Goal: Task Accomplishment & Management: Use online tool/utility

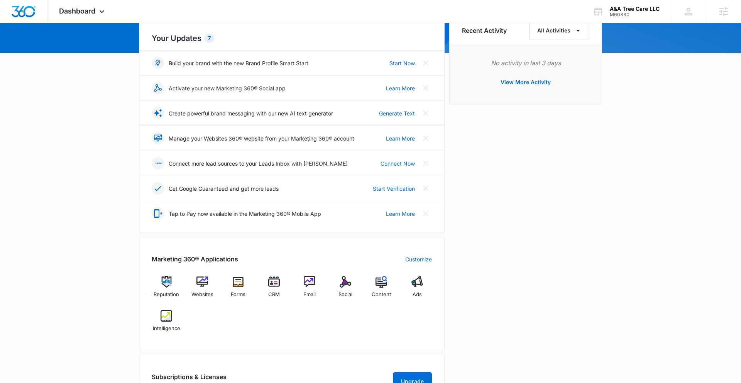
scroll to position [103, 0]
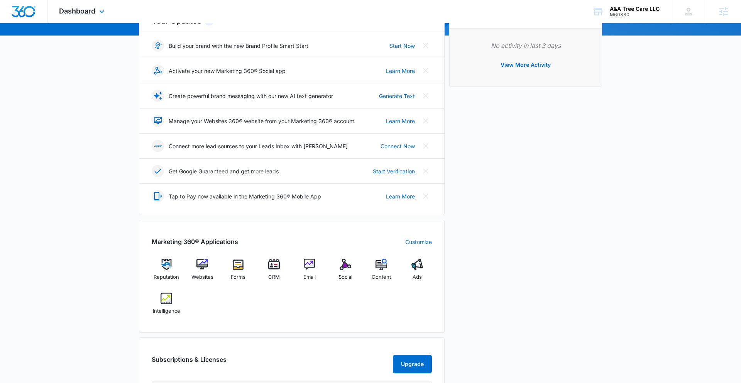
click at [96, 10] on div "Dashboard Apps Reputation Websites Forms CRM Email Social Content Ads Intellige…" at bounding box center [82, 11] width 71 height 23
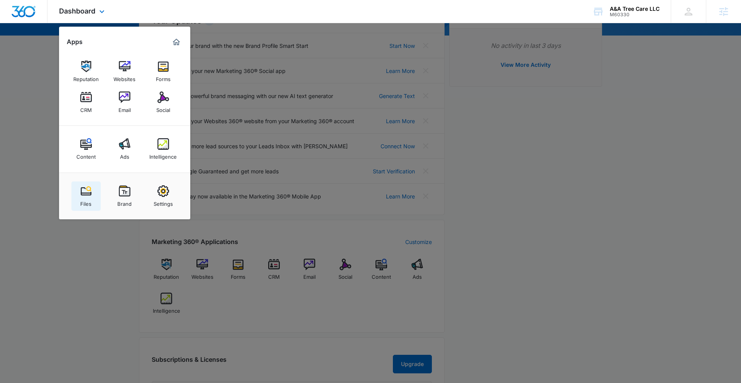
click at [83, 192] on img at bounding box center [86, 191] width 12 height 12
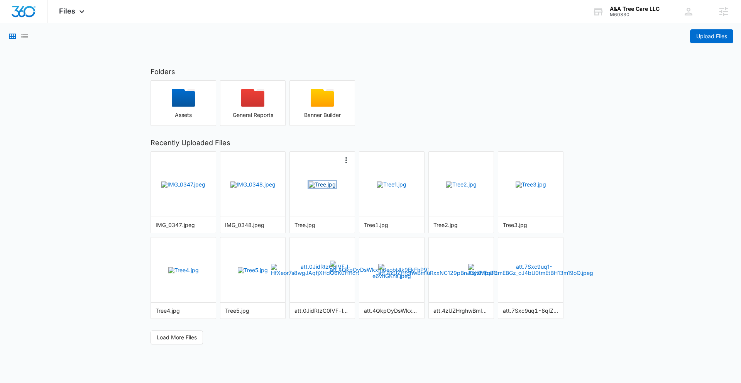
click at [327, 188] on img "button" at bounding box center [322, 184] width 27 height 6
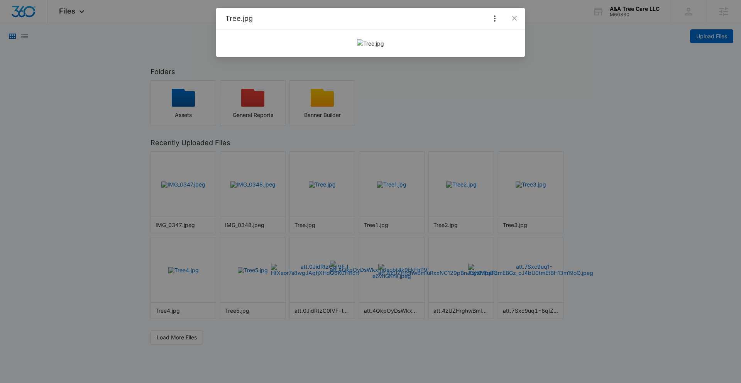
drag, startPoint x: 584, startPoint y: 100, endPoint x: 543, endPoint y: 117, distance: 43.6
click at [584, 100] on div "Tree.jpg" at bounding box center [370, 191] width 741 height 383
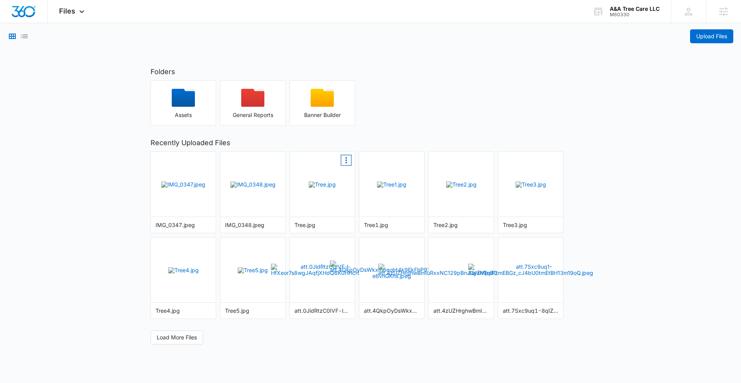
click at [347, 161] on icon "More Options" at bounding box center [346, 160] width 9 height 9
click at [309, 188] on img "button" at bounding box center [322, 184] width 27 height 6
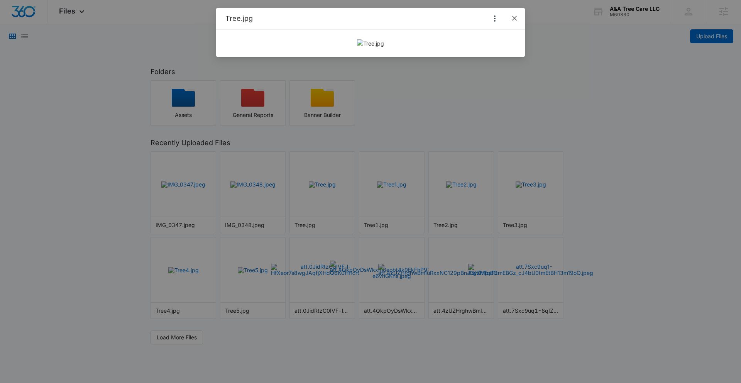
click at [515, 18] on icon "close" at bounding box center [514, 18] width 5 height 5
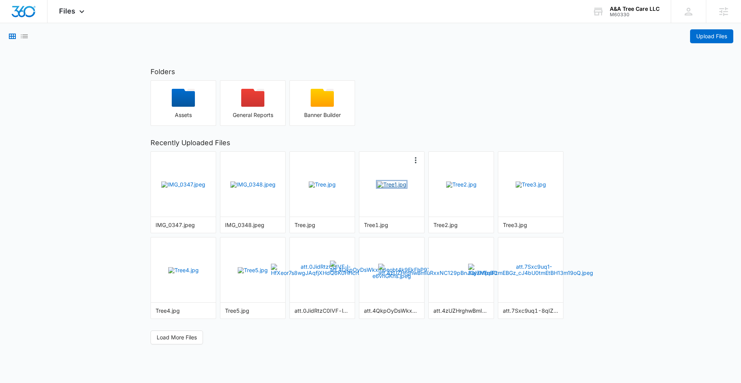
click at [391, 181] on img "button" at bounding box center [391, 184] width 29 height 6
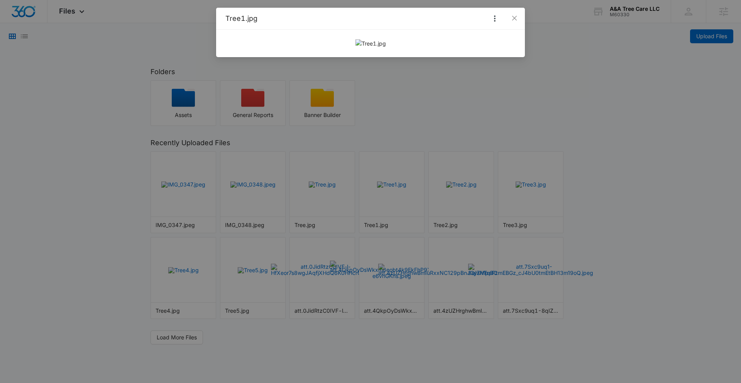
drag, startPoint x: 624, startPoint y: 134, endPoint x: 620, endPoint y: 135, distance: 3.9
click at [624, 134] on div "Tree1.jpg" at bounding box center [370, 191] width 741 height 383
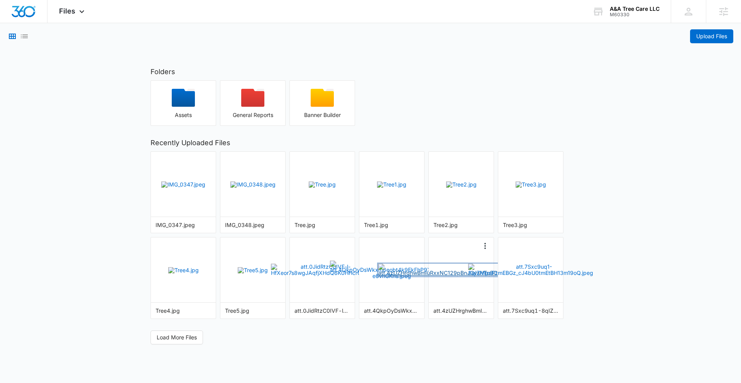
click at [457, 269] on img "button" at bounding box center [461, 270] width 166 height 12
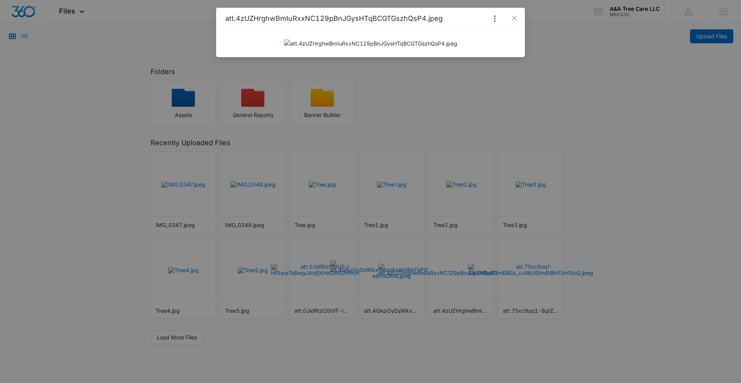
click at [569, 56] on div "att.4zUZHrghwBmIuRxxNC129pBnJGysHTqBCGTGszhQsP4.jpeg" at bounding box center [370, 191] width 741 height 383
drag, startPoint x: 517, startPoint y: 19, endPoint x: 539, endPoint y: 142, distance: 125.0
click at [518, 20] on span "Close" at bounding box center [514, 18] width 21 height 21
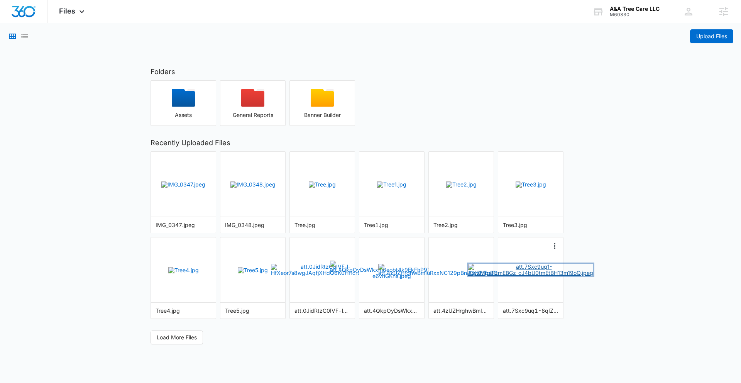
click at [534, 276] on img "button" at bounding box center [530, 270] width 125 height 12
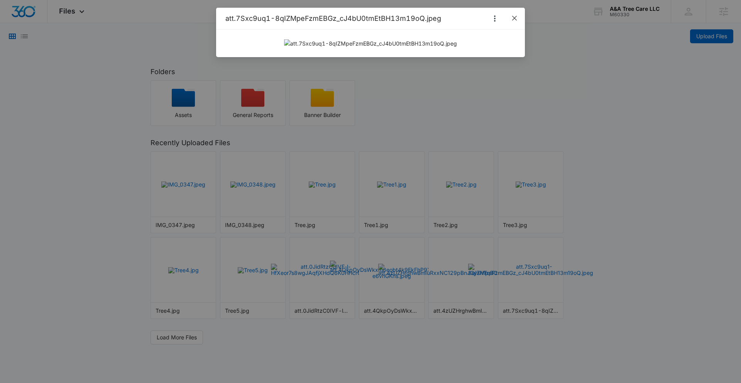
click at [512, 17] on icon "close" at bounding box center [514, 18] width 6 height 6
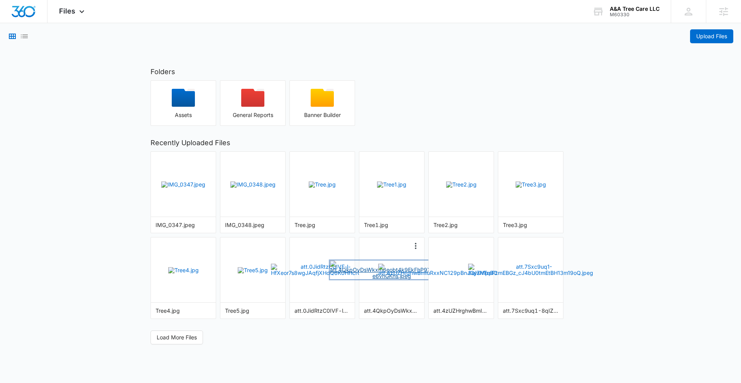
click at [392, 277] on img "button" at bounding box center [391, 269] width 123 height 19
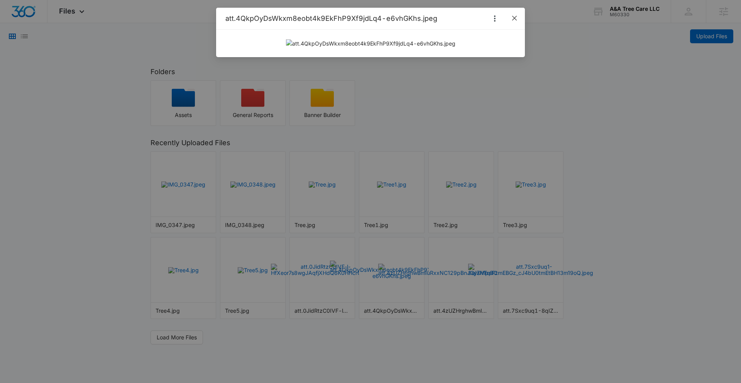
click at [512, 17] on icon "close" at bounding box center [514, 18] width 6 height 6
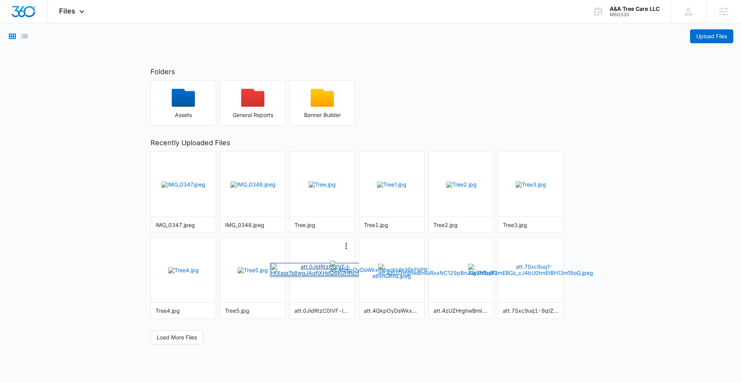
click at [332, 271] on img "button" at bounding box center [322, 270] width 103 height 12
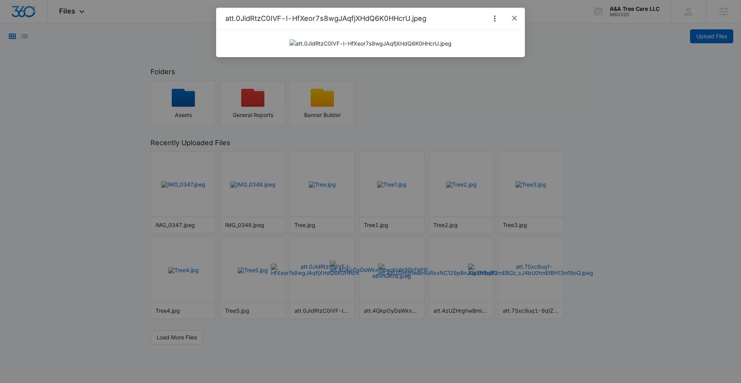
click at [513, 17] on icon "close" at bounding box center [514, 18] width 5 height 5
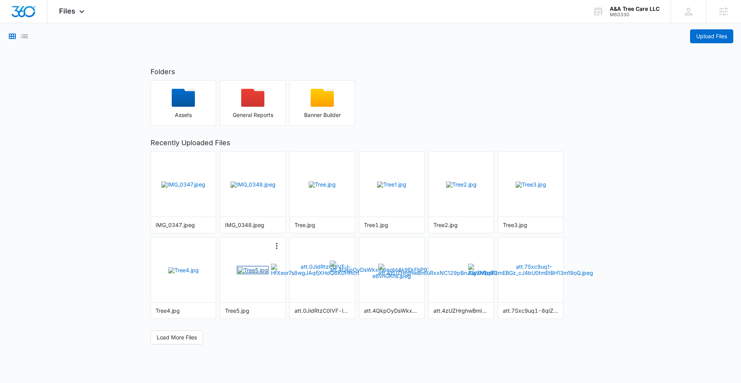
click at [257, 267] on img "button" at bounding box center [253, 270] width 30 height 6
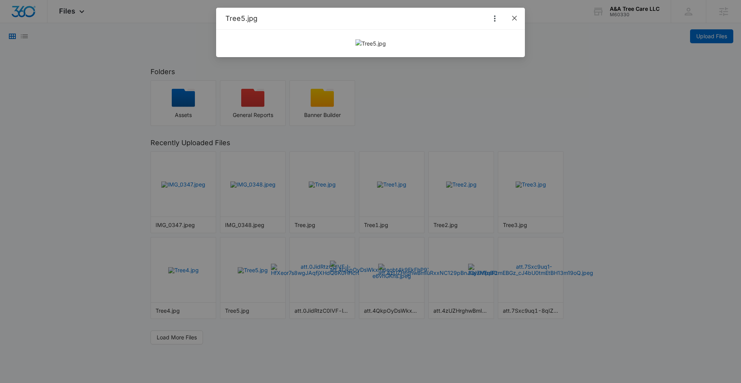
drag, startPoint x: 517, startPoint y: 22, endPoint x: 496, endPoint y: 45, distance: 30.9
click at [517, 22] on span "Close" at bounding box center [514, 18] width 21 height 21
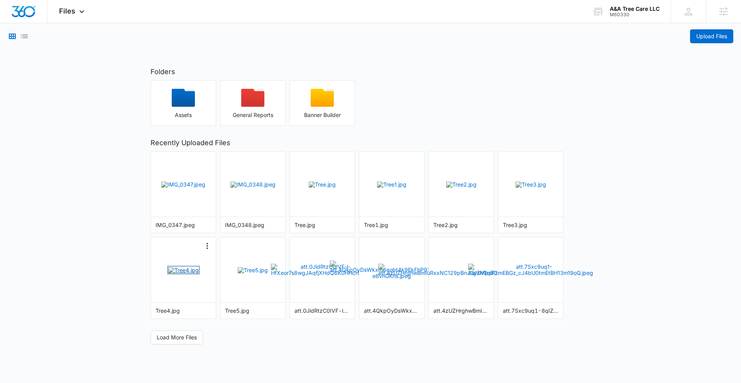
click at [185, 273] on img "button" at bounding box center [183, 270] width 30 height 6
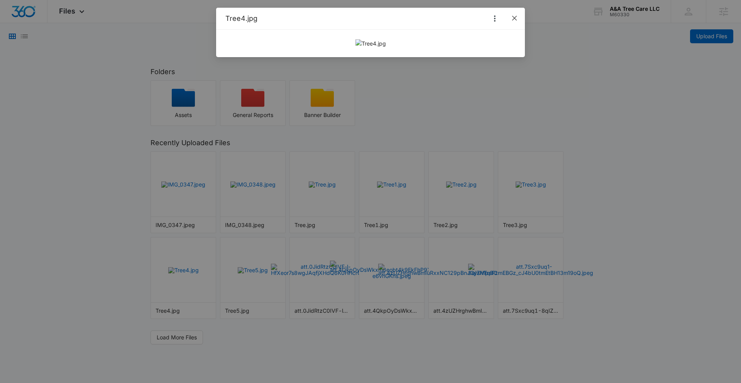
drag, startPoint x: 511, startPoint y: 19, endPoint x: 508, endPoint y: 49, distance: 29.5
click at [509, 24] on span "Close" at bounding box center [514, 18] width 21 height 21
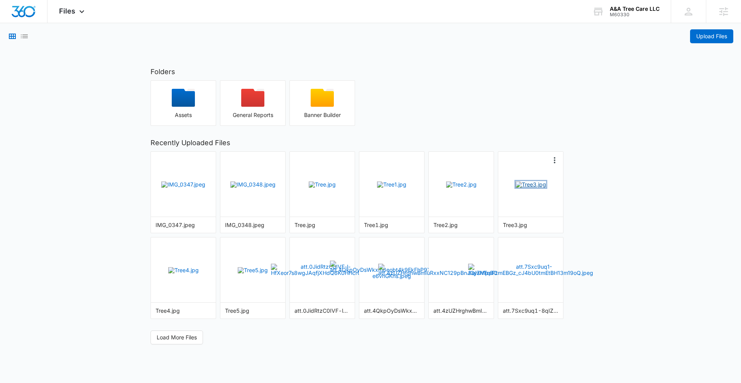
click at [534, 183] on img "button" at bounding box center [531, 184] width 30 height 6
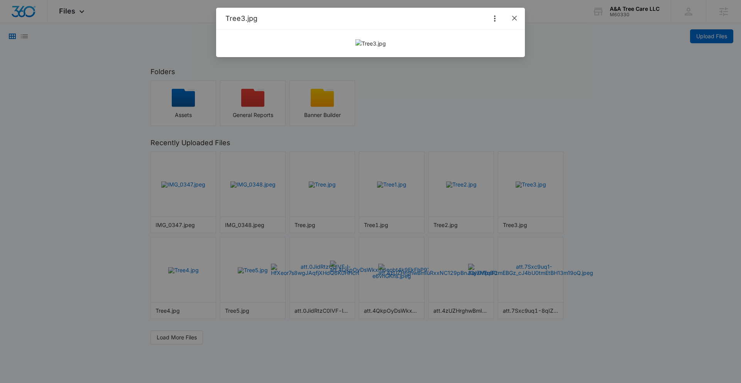
drag, startPoint x: 511, startPoint y: 17, endPoint x: 456, endPoint y: 105, distance: 103.8
click at [510, 17] on span "Close" at bounding box center [514, 18] width 21 height 21
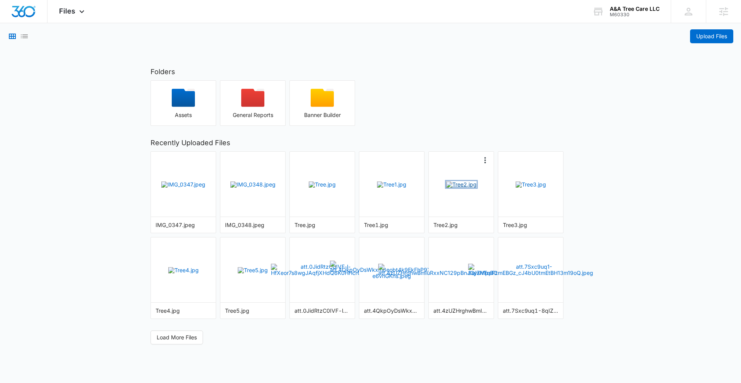
click at [446, 181] on img "button" at bounding box center [461, 184] width 30 height 6
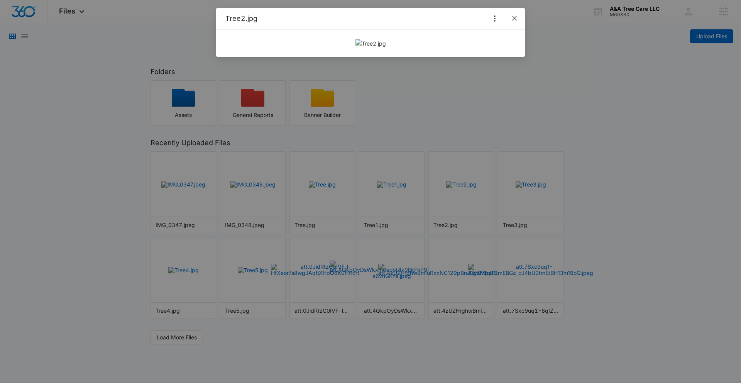
click at [511, 20] on icon "close" at bounding box center [514, 18] width 6 height 6
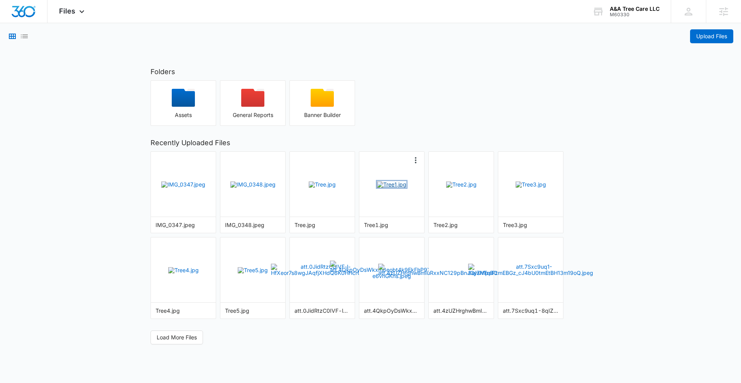
click at [377, 188] on img "button" at bounding box center [391, 184] width 29 height 6
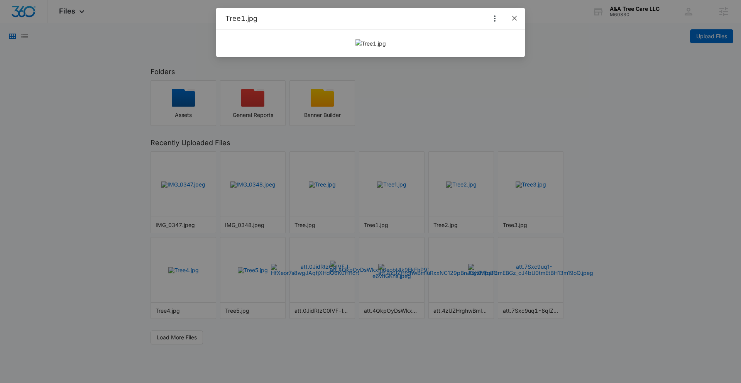
click at [513, 19] on icon "close" at bounding box center [514, 18] width 5 height 5
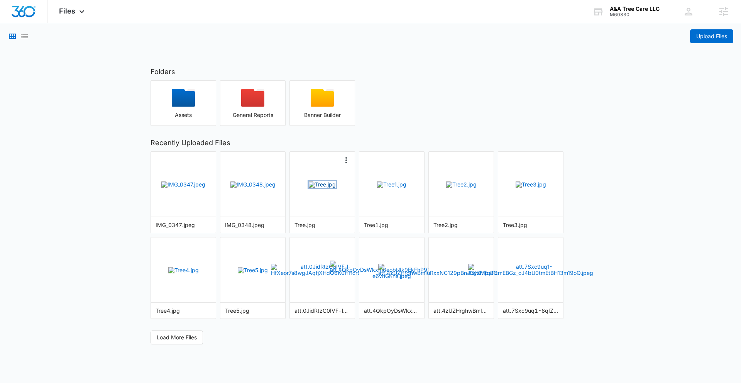
click at [315, 182] on img "button" at bounding box center [322, 184] width 27 height 6
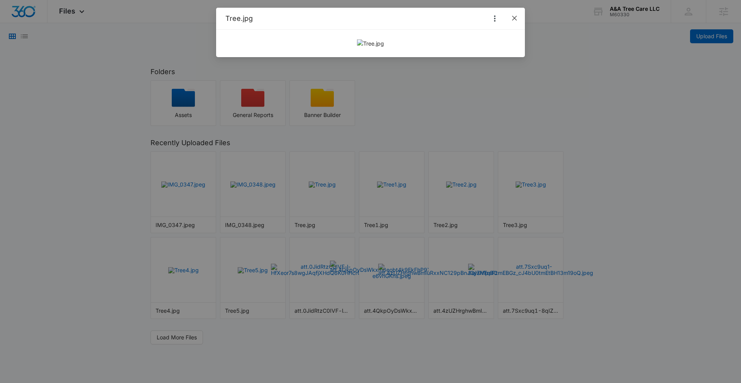
click at [515, 20] on icon "close" at bounding box center [514, 18] width 6 height 6
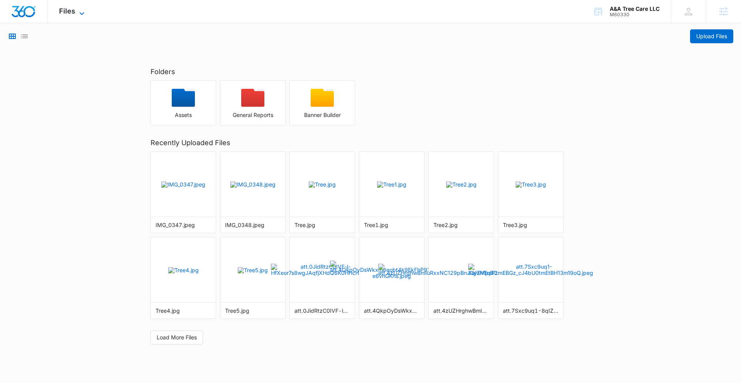
click at [83, 11] on icon at bounding box center [81, 13] width 9 height 9
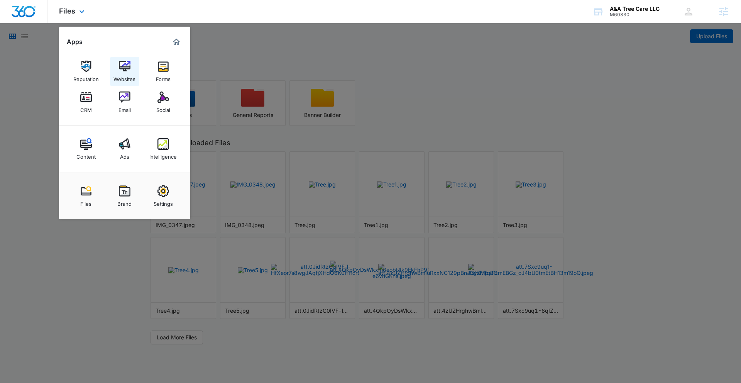
click at [127, 66] on img at bounding box center [125, 67] width 12 height 12
